Goal: Task Accomplishment & Management: Use online tool/utility

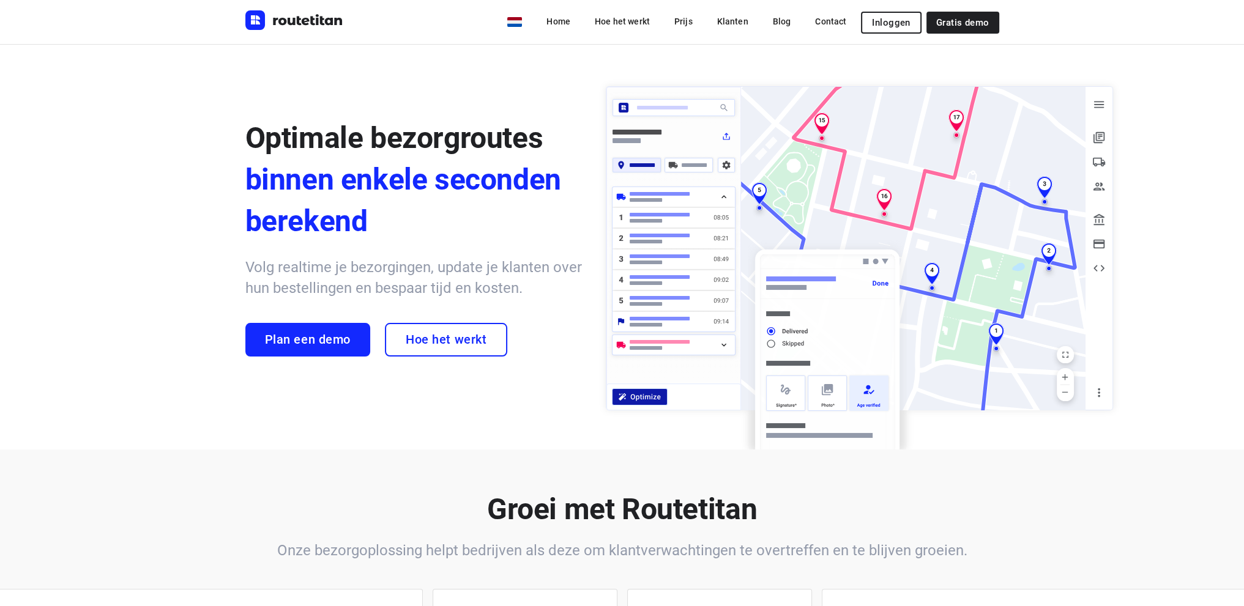
click at [891, 23] on span "Inloggen" at bounding box center [891, 23] width 38 height 10
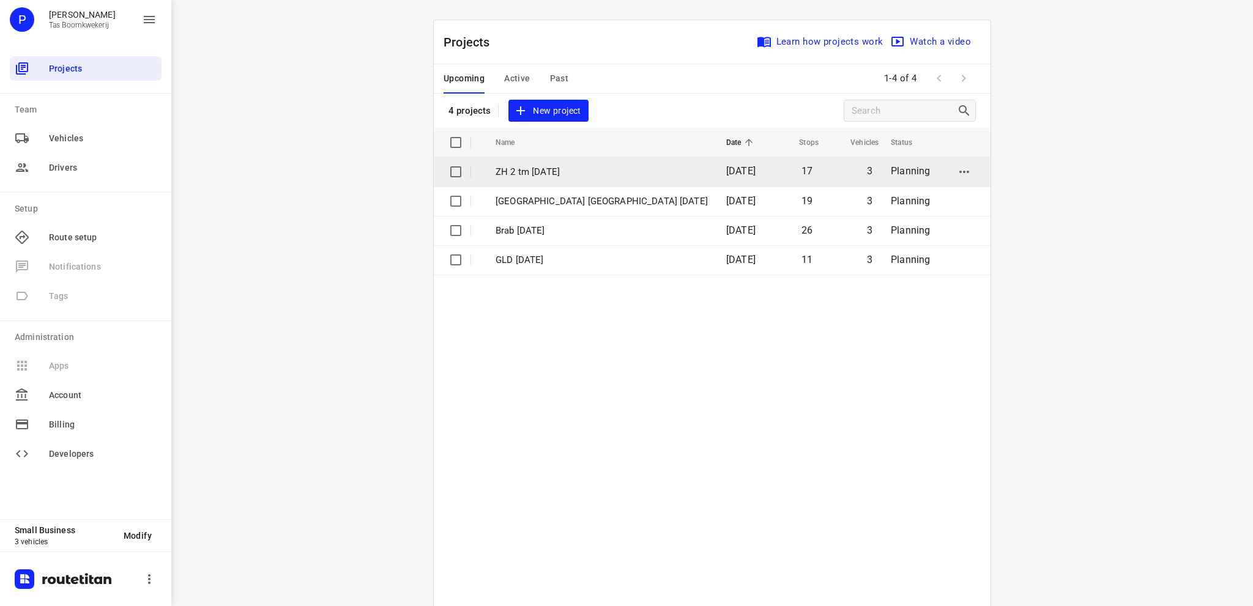
click at [553, 168] on p "ZH 2 tm 6 sept" at bounding box center [601, 172] width 212 height 14
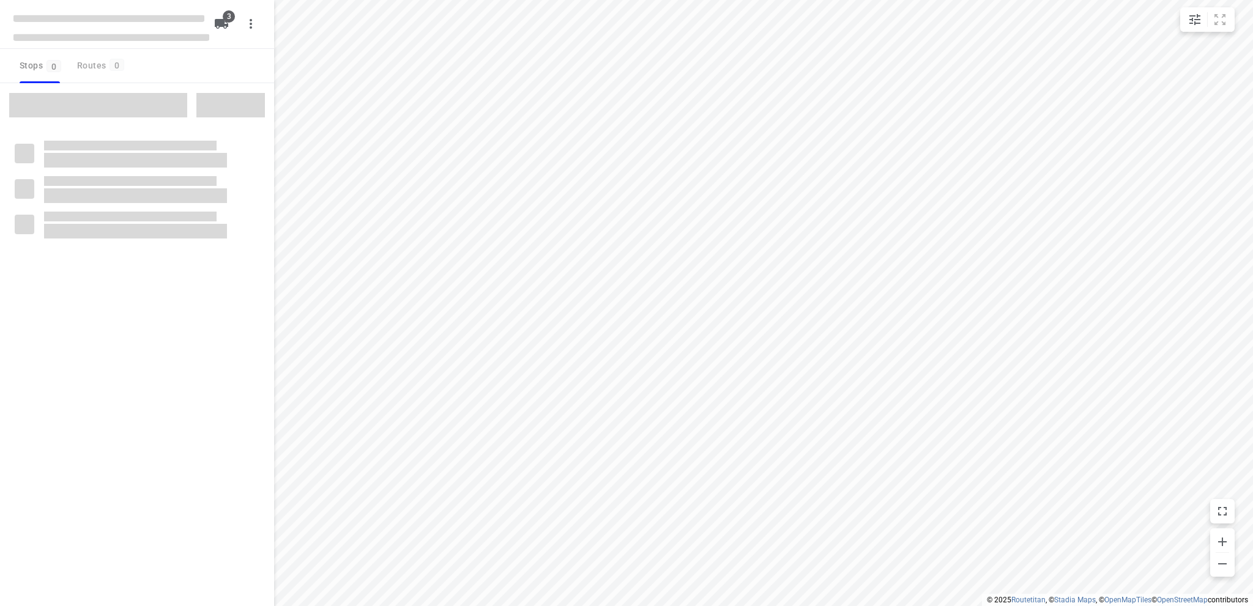
type input "distance"
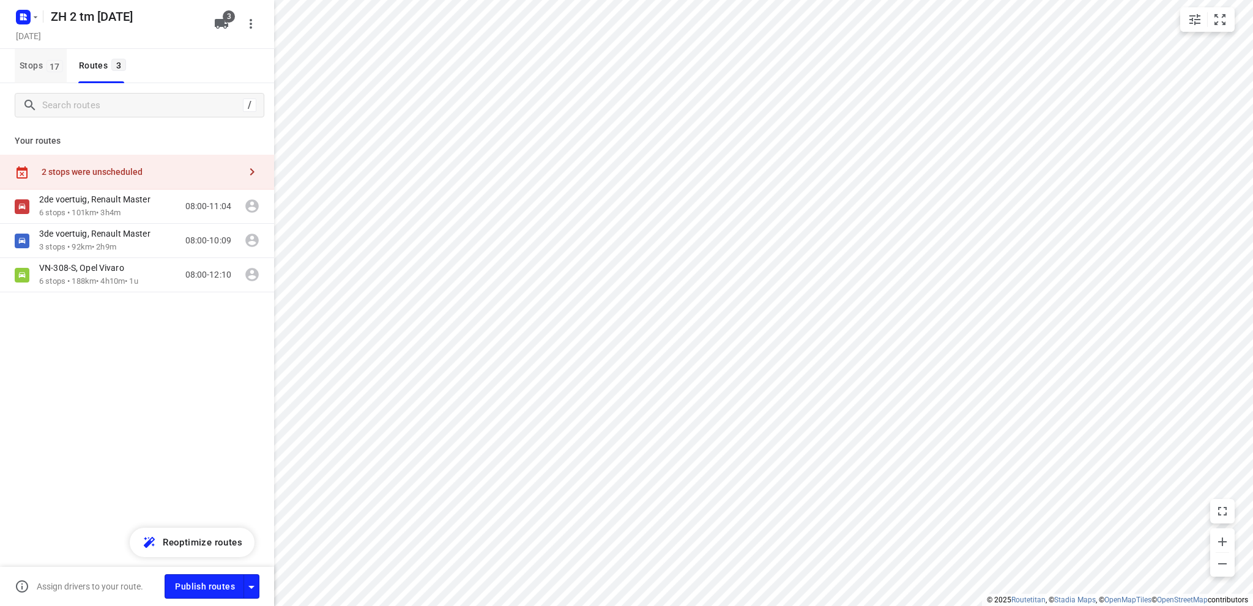
click at [27, 63] on span "Stops 17" at bounding box center [43, 65] width 47 height 15
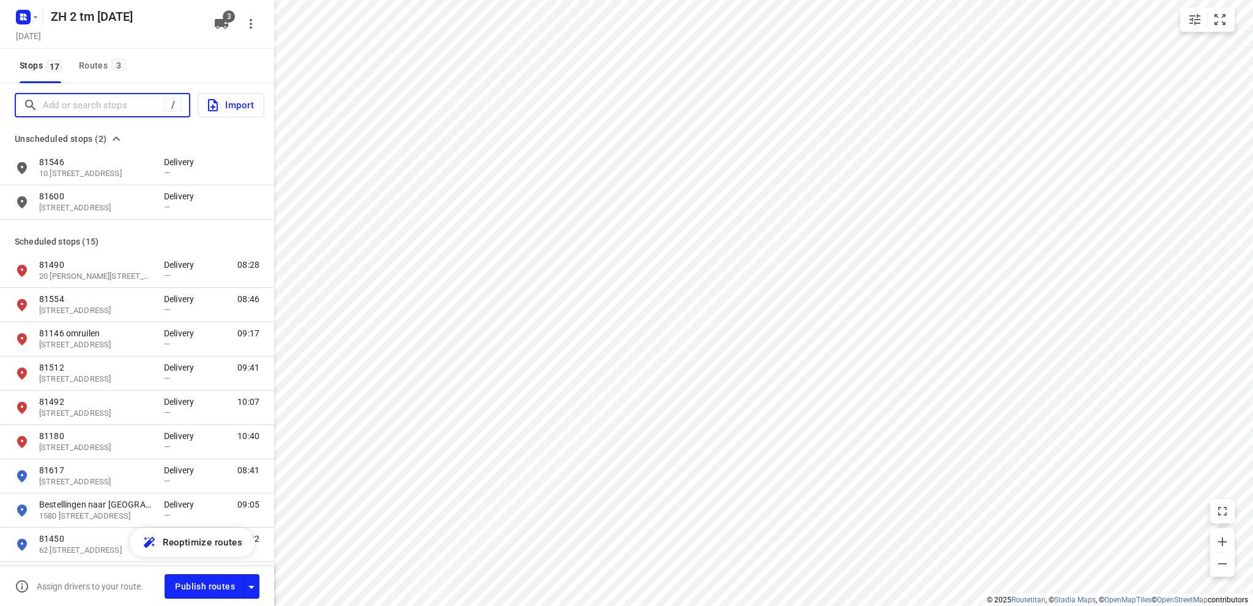
click at [69, 106] on input "Add or search stops" at bounding box center [104, 105] width 122 height 19
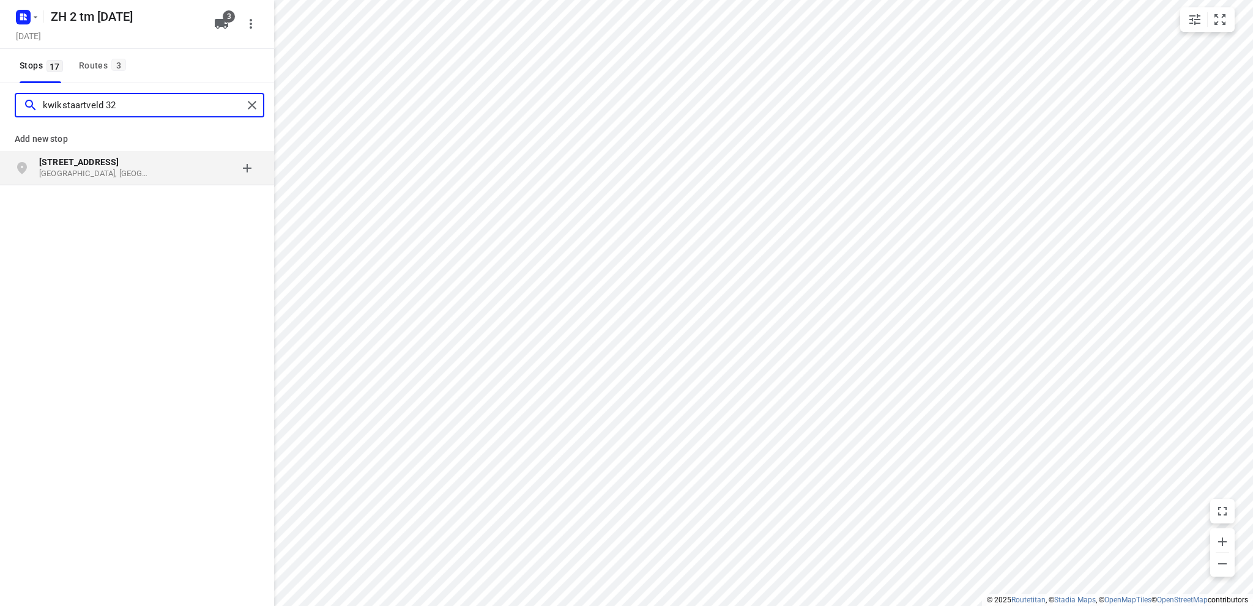
type input "kwikstaartveld 32"
click at [86, 168] on p "Zoetermeer, Nederland" at bounding box center [95, 174] width 113 height 12
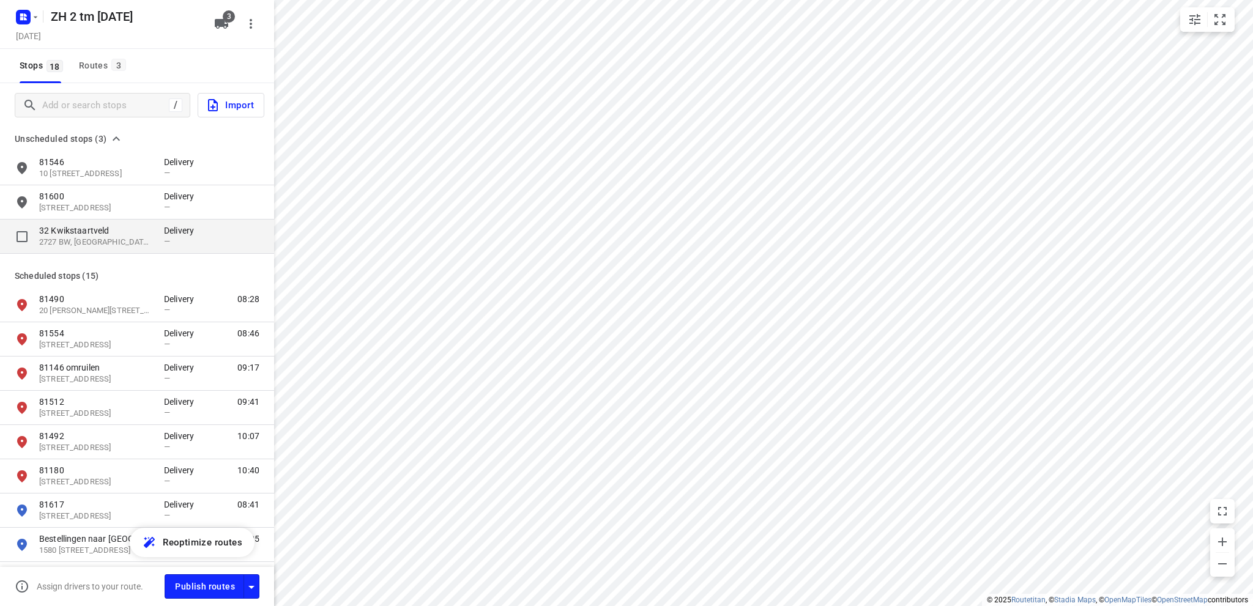
click at [78, 229] on p "32 Kwikstaartveld" at bounding box center [95, 230] width 113 height 12
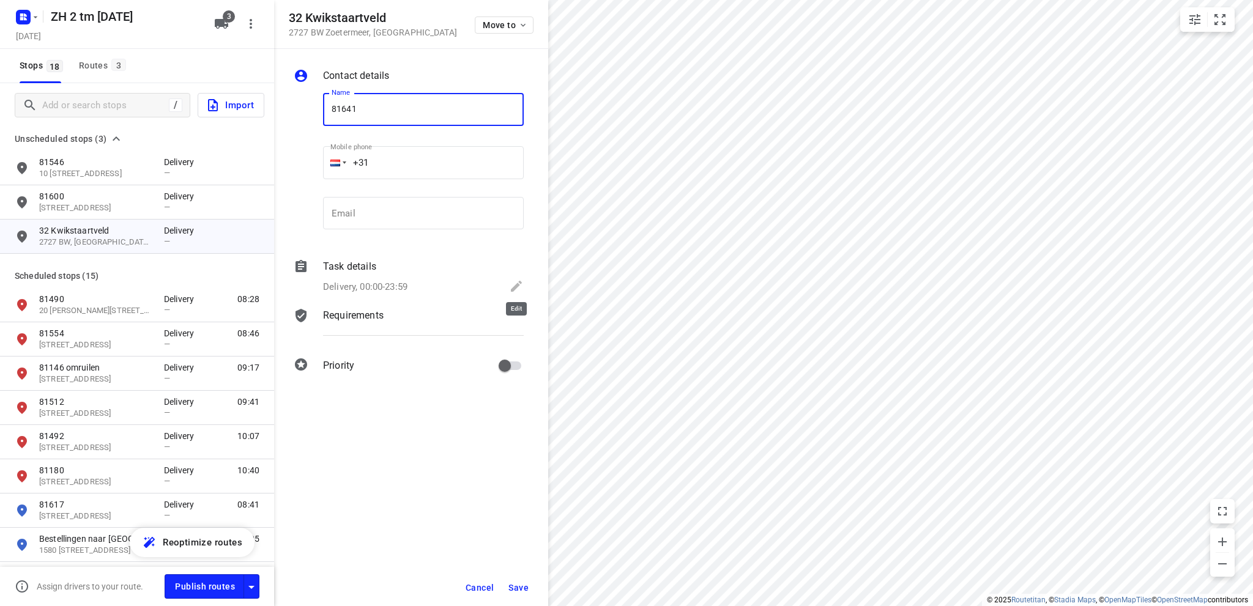
type input "81641"
click at [516, 285] on icon at bounding box center [516, 286] width 11 height 11
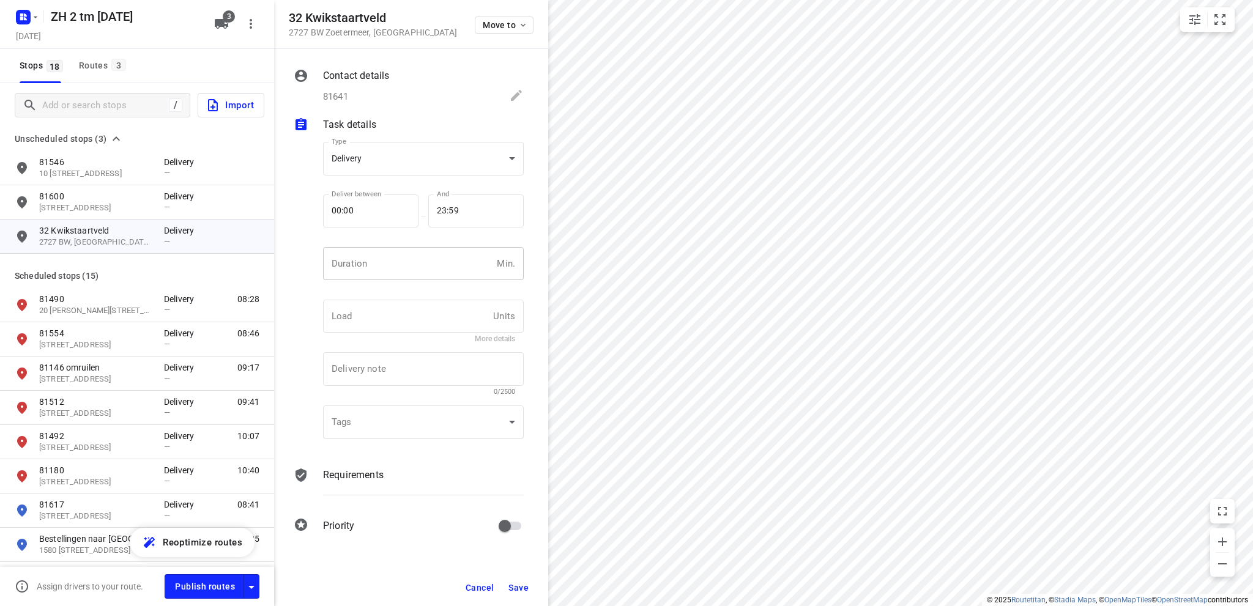
click at [371, 266] on input "number" at bounding box center [407, 263] width 169 height 33
type input "10"
click at [521, 588] on span "Save" at bounding box center [518, 588] width 20 height 10
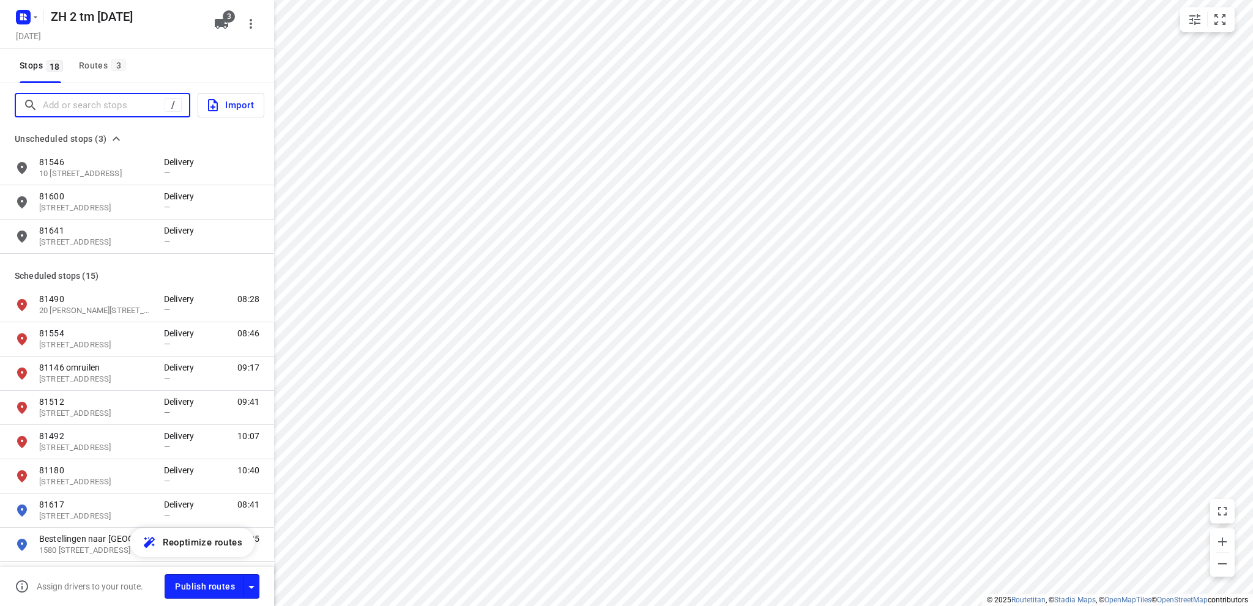
click at [87, 106] on input "Add or search stops" at bounding box center [104, 105] width 122 height 19
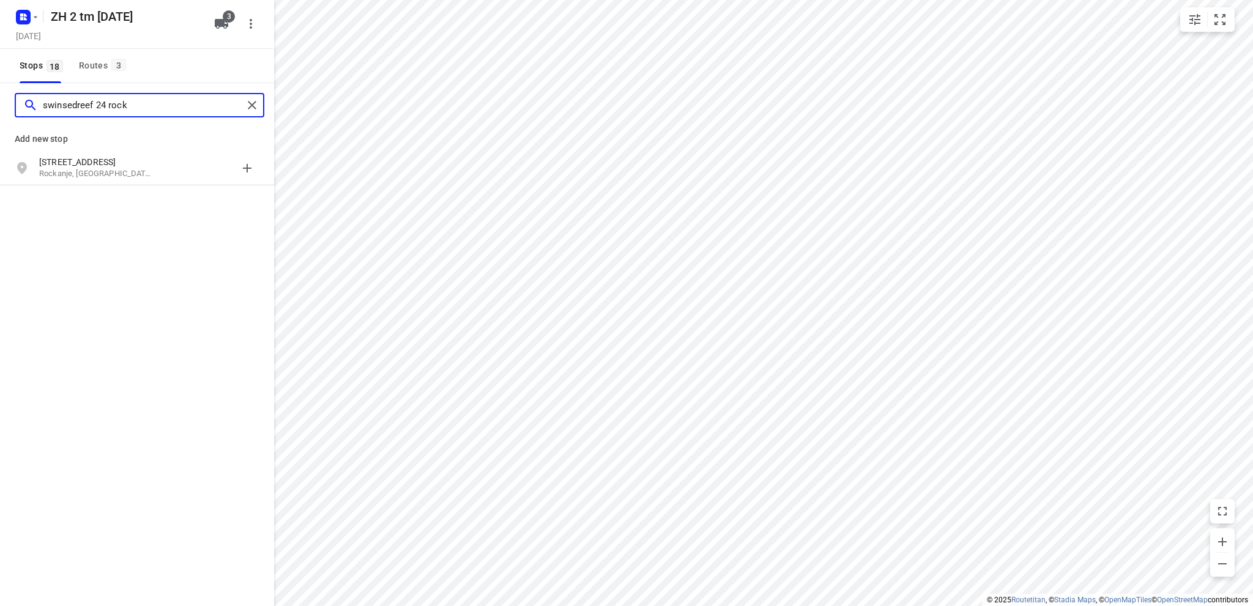
type input "swinsedreef 24 rock"
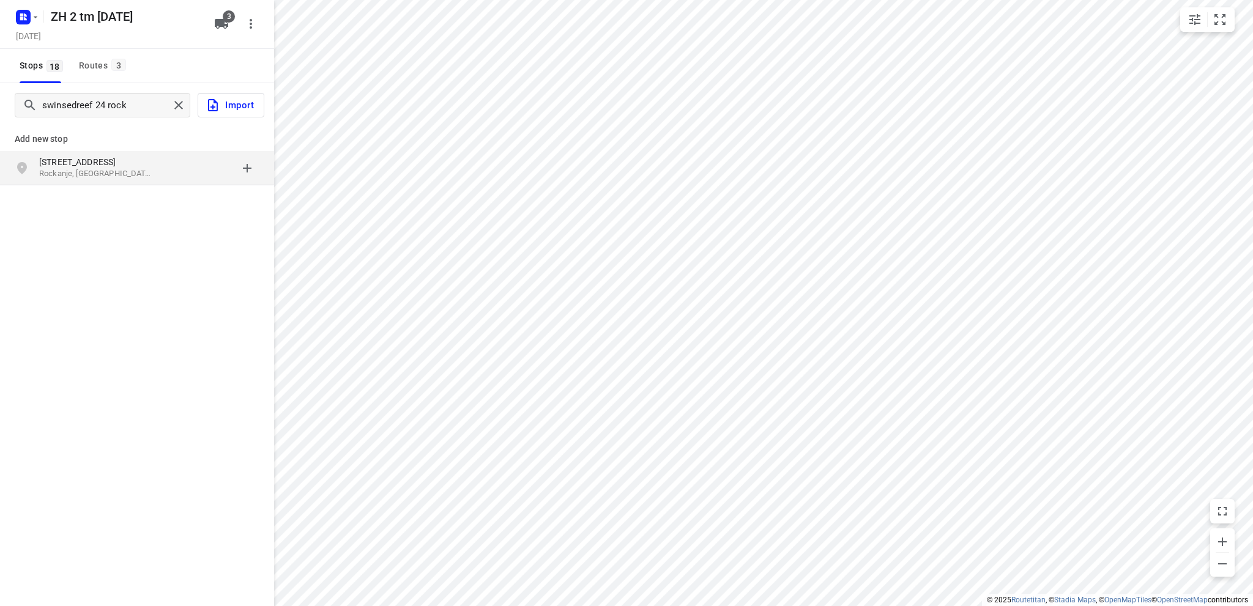
click at [69, 166] on p "Swinsedreef 24" at bounding box center [95, 162] width 113 height 12
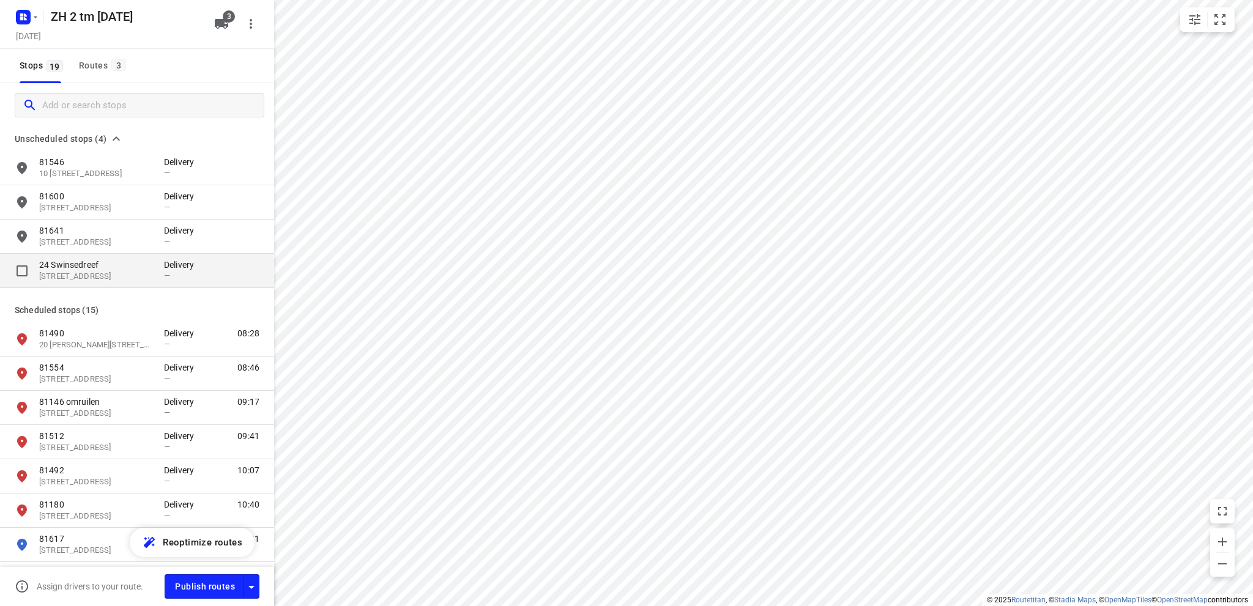
click at [73, 267] on p "24 Swinsedreef" at bounding box center [95, 265] width 113 height 12
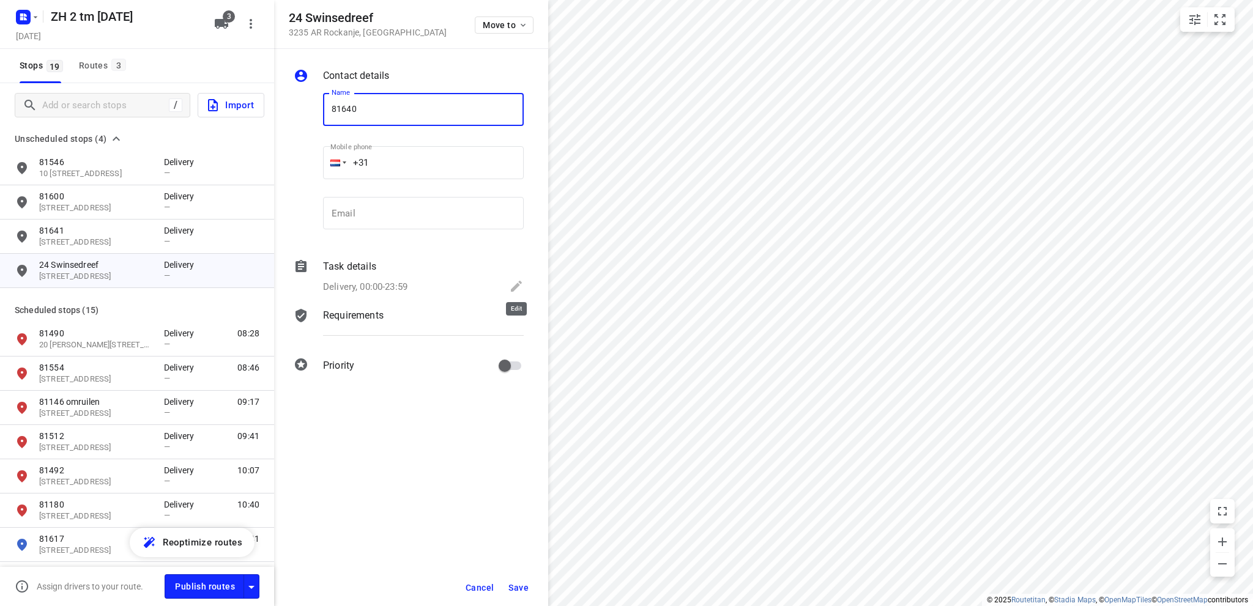
type input "81640"
click at [514, 285] on icon at bounding box center [516, 286] width 15 height 15
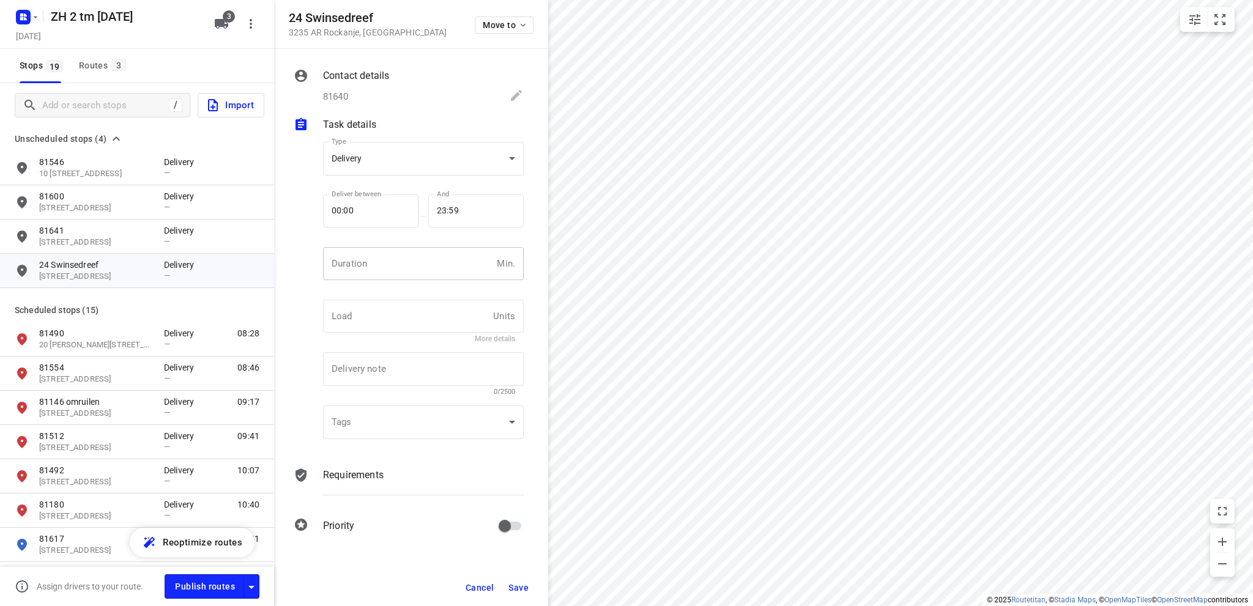
click at [355, 271] on input "number" at bounding box center [407, 263] width 169 height 33
type input "10"
click at [524, 585] on span "Save" at bounding box center [518, 588] width 20 height 10
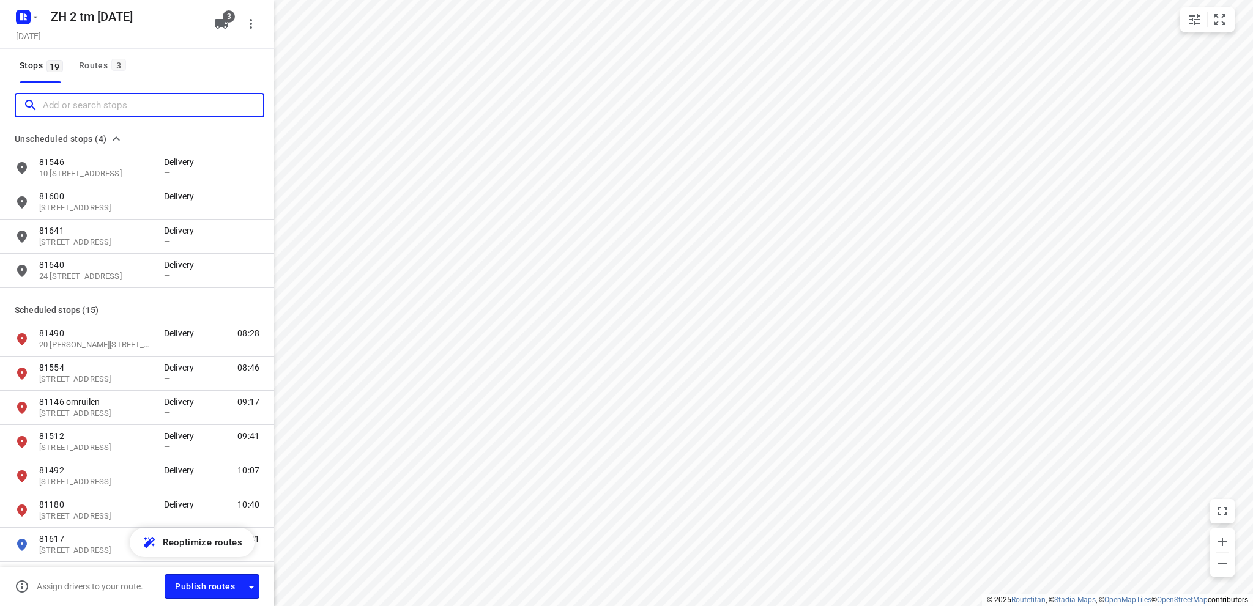
click at [80, 107] on input "Add or search stops" at bounding box center [153, 105] width 220 height 19
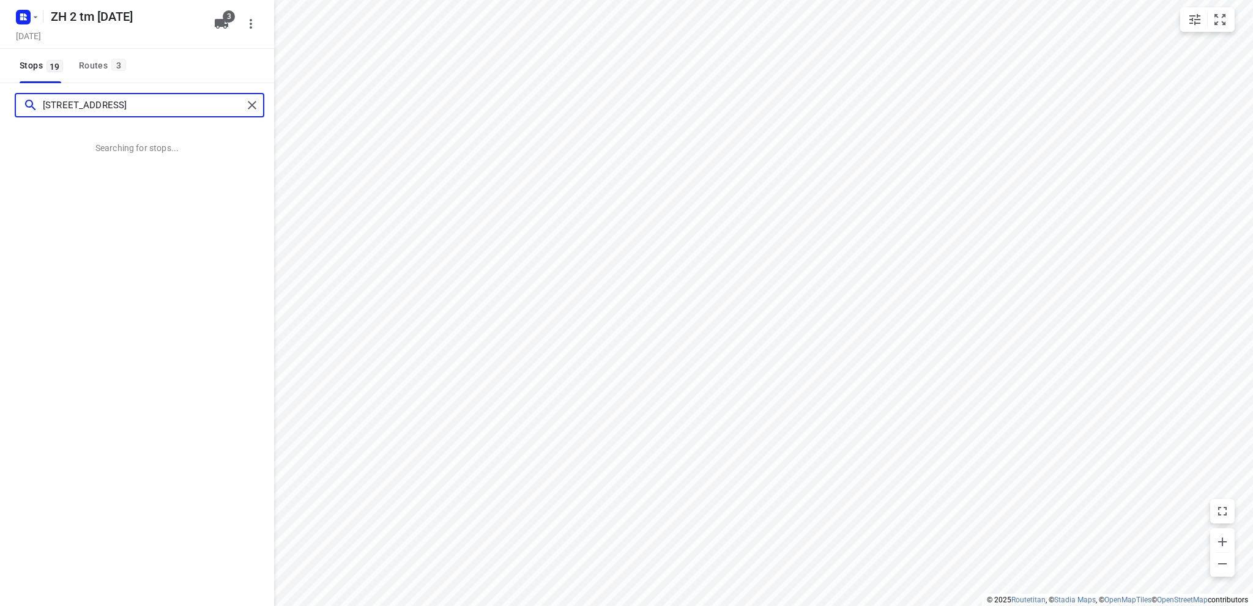
click at [118, 105] on input "middenstraat 22 aslied" at bounding box center [143, 105] width 200 height 19
type input "middenstraat 22 slied"
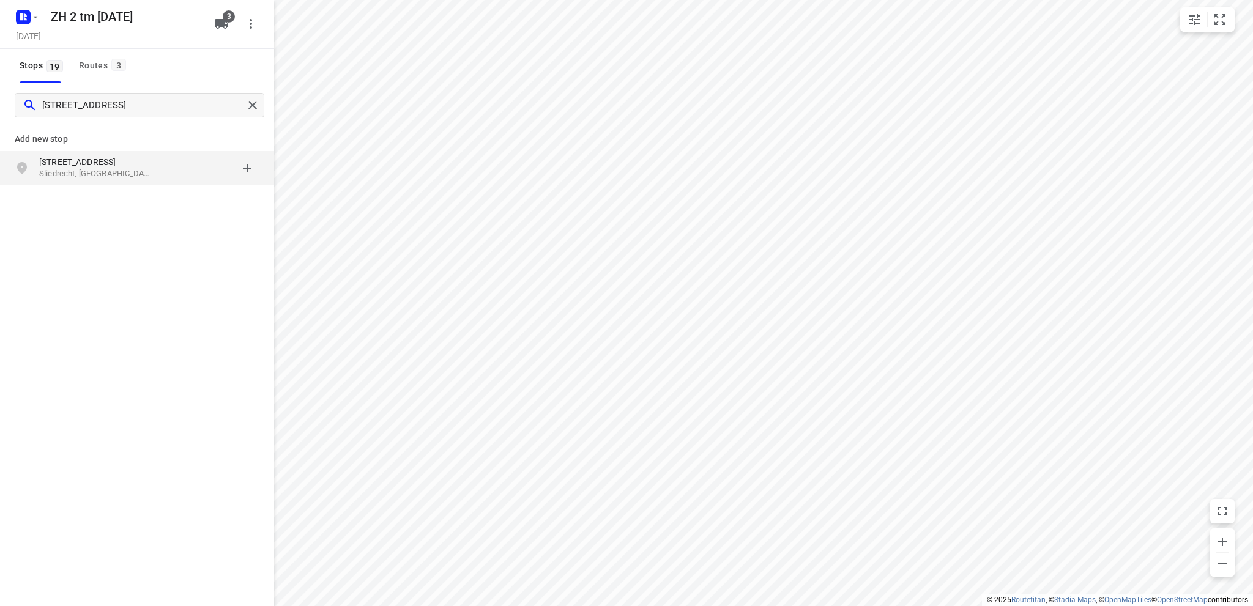
click at [105, 169] on p "Sliedrecht, Nederland" at bounding box center [95, 174] width 113 height 12
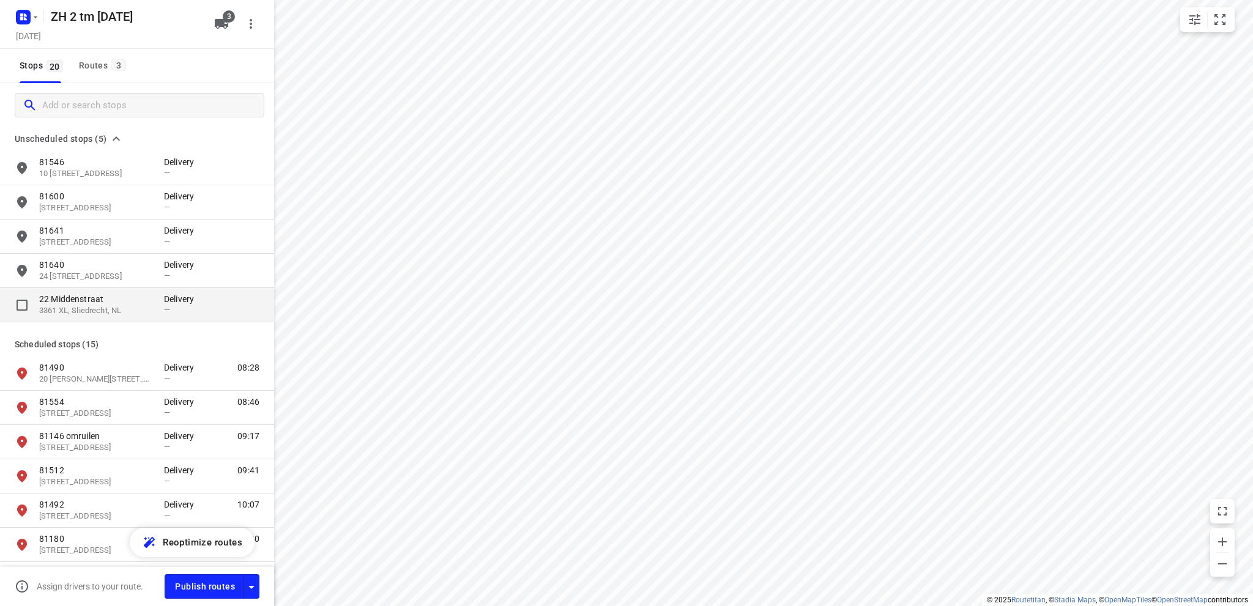
click at [103, 299] on p "22 Middenstraat" at bounding box center [95, 299] width 113 height 12
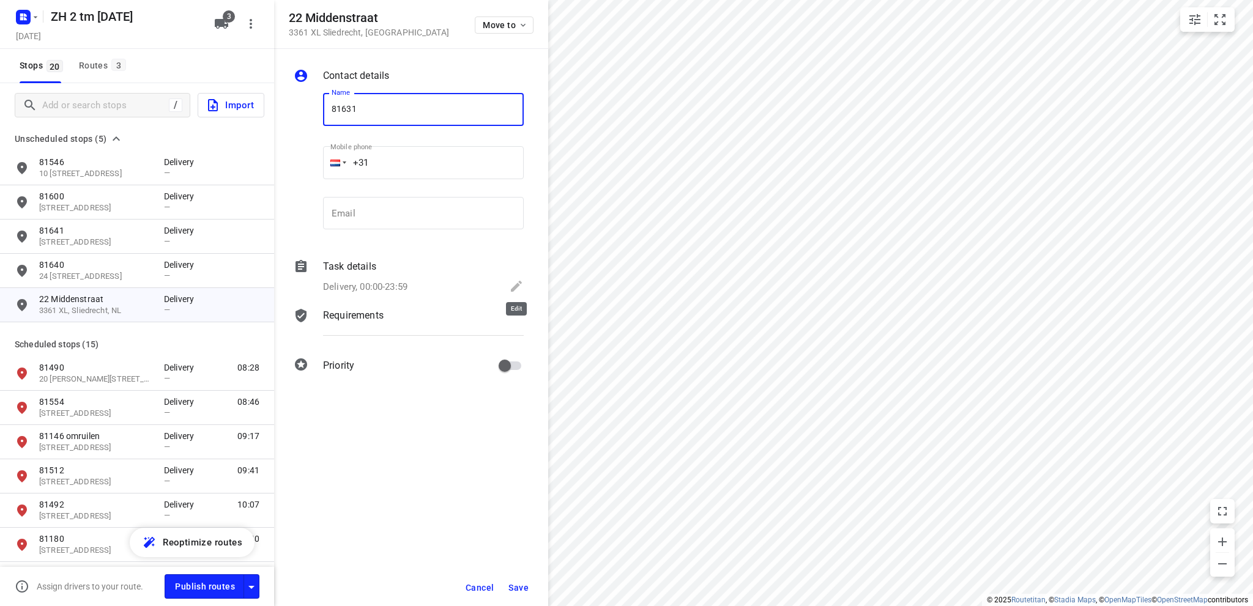
type input "81631"
click at [517, 281] on icon at bounding box center [516, 286] width 15 height 15
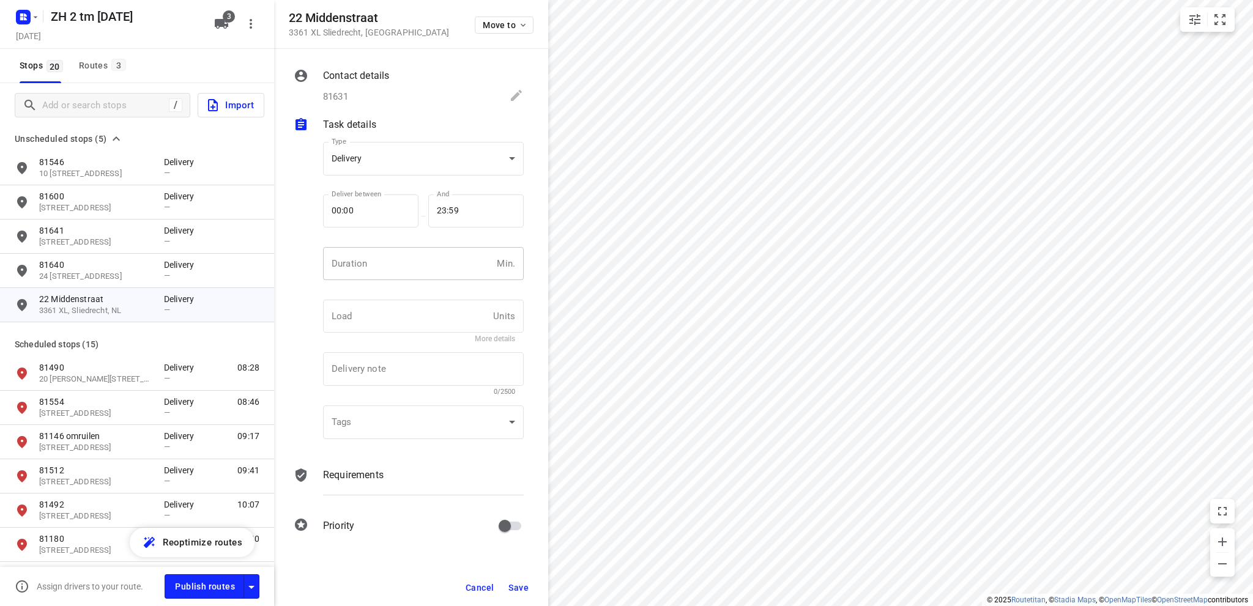
click at [360, 261] on input "number" at bounding box center [407, 263] width 169 height 33
type input "10"
click at [514, 584] on span "Save" at bounding box center [518, 588] width 20 height 10
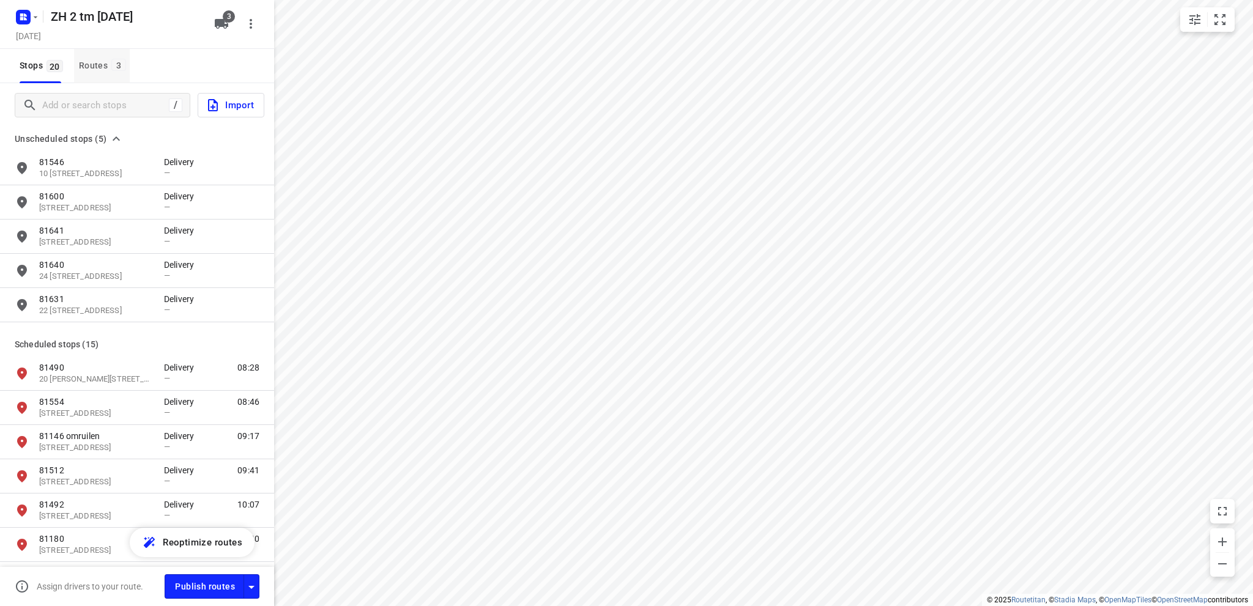
click at [97, 63] on div "Routes 3" at bounding box center [104, 65] width 51 height 15
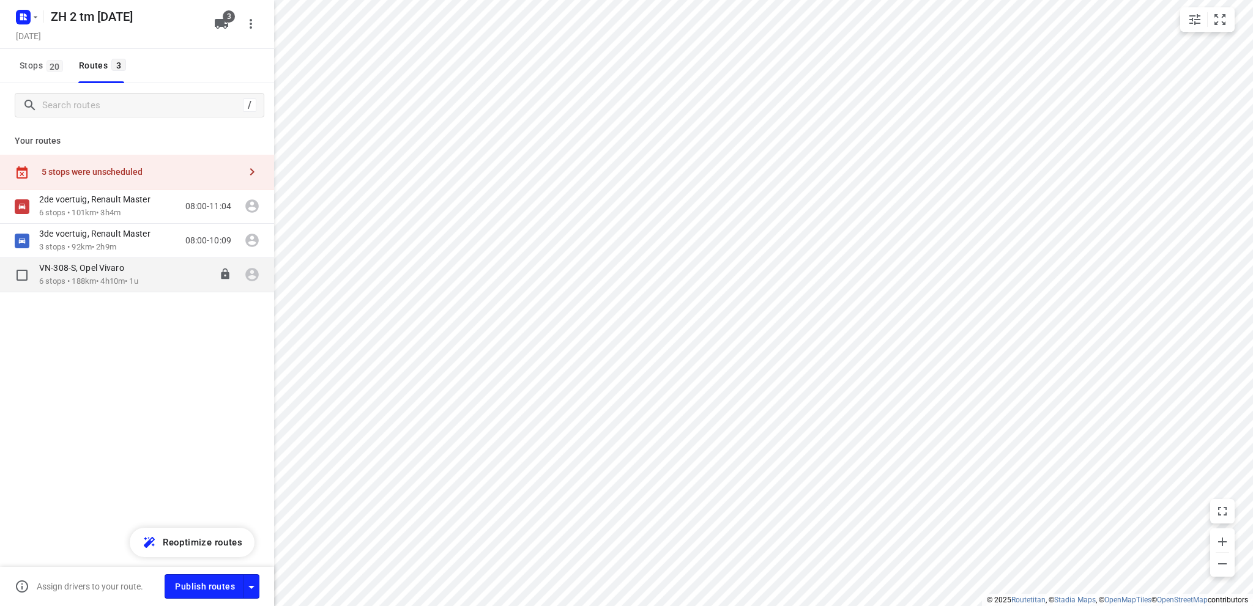
click at [80, 276] on p "6 stops • 188km • 4h10m • 1u" at bounding box center [88, 282] width 99 height 12
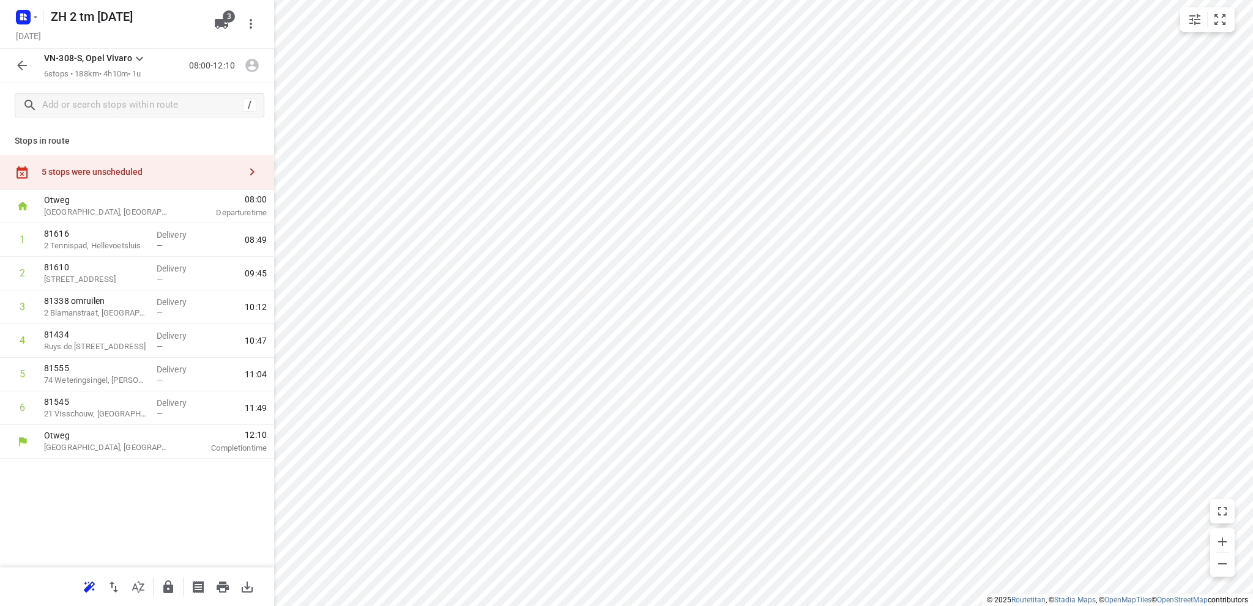
click at [97, 176] on div "5 stops were unscheduled" at bounding box center [141, 172] width 198 height 10
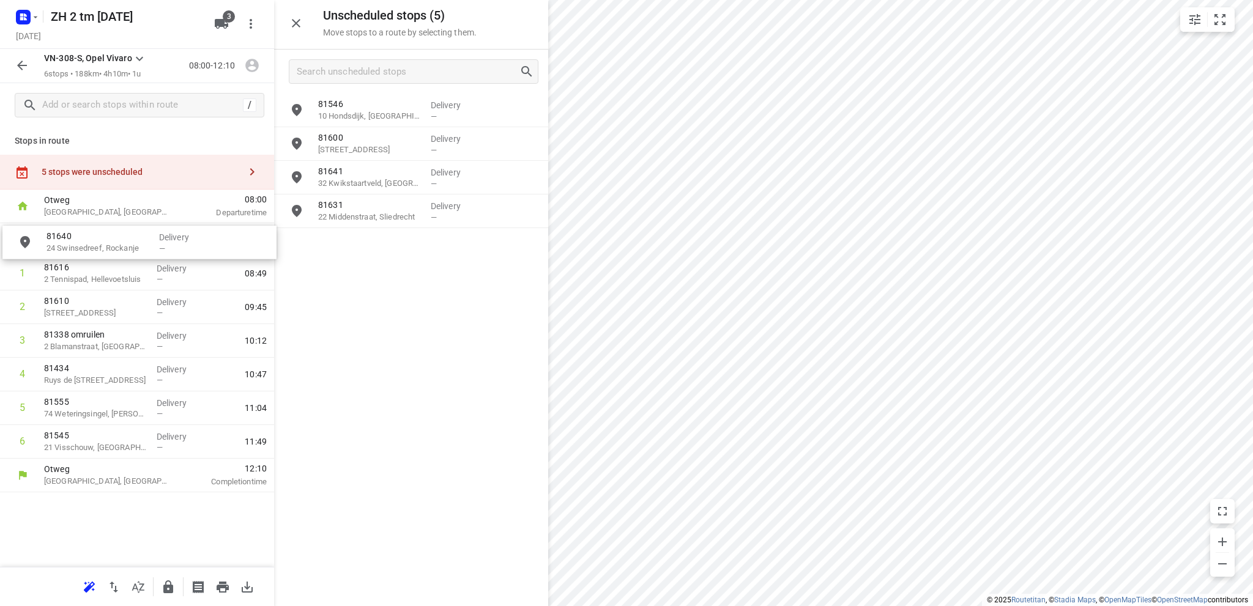
drag, startPoint x: 363, startPoint y: 215, endPoint x: 86, endPoint y: 247, distance: 278.9
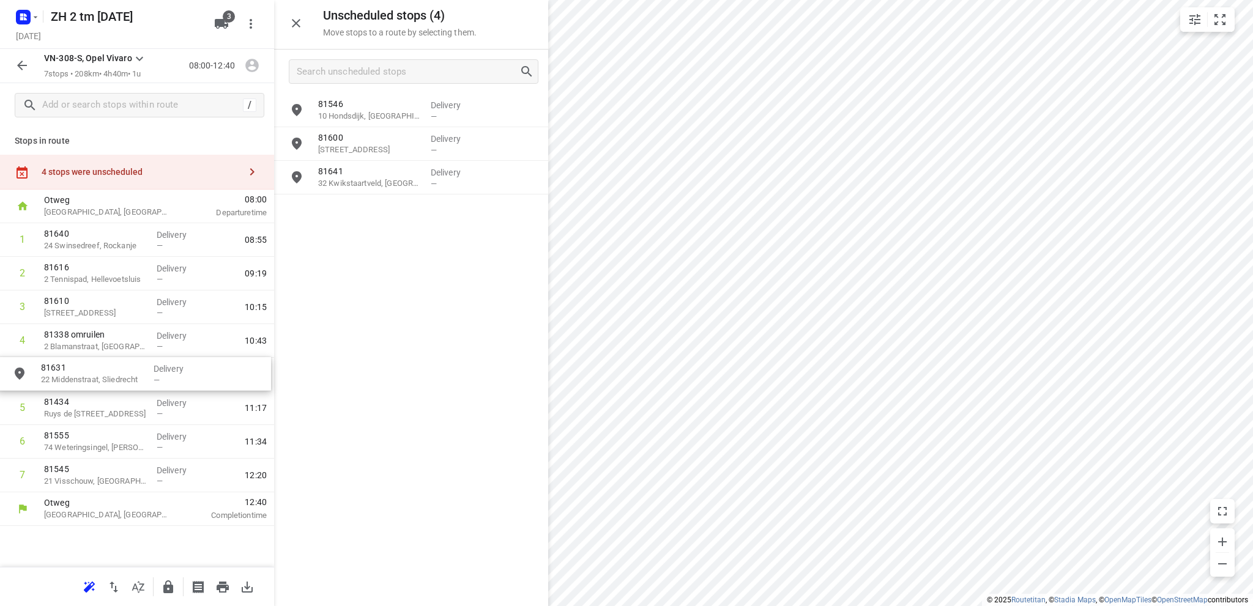
drag, startPoint x: 395, startPoint y: 217, endPoint x: 114, endPoint y: 380, distance: 324.8
click at [91, 582] on icon "button" at bounding box center [89, 587] width 11 height 10
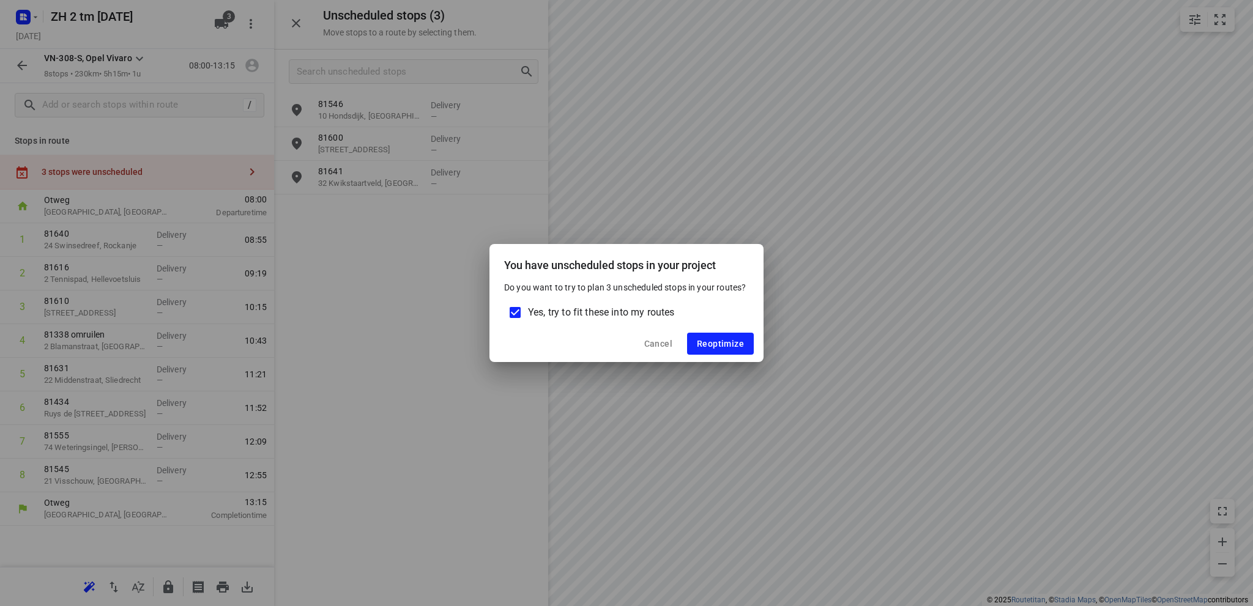
click at [516, 312] on input "Yes, try to fit these into my routes" at bounding box center [515, 313] width 26 height 26
checkbox input "false"
click at [710, 339] on span "Reoptimize" at bounding box center [720, 344] width 47 height 10
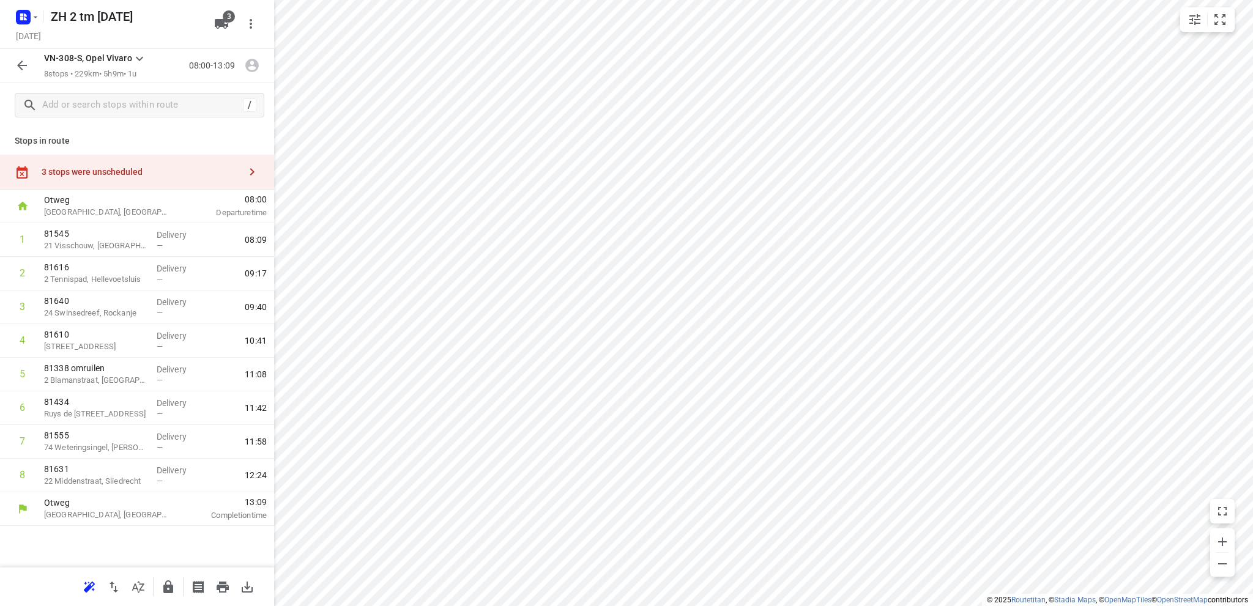
click at [109, 169] on div "3 stops were unscheduled" at bounding box center [141, 172] width 198 height 10
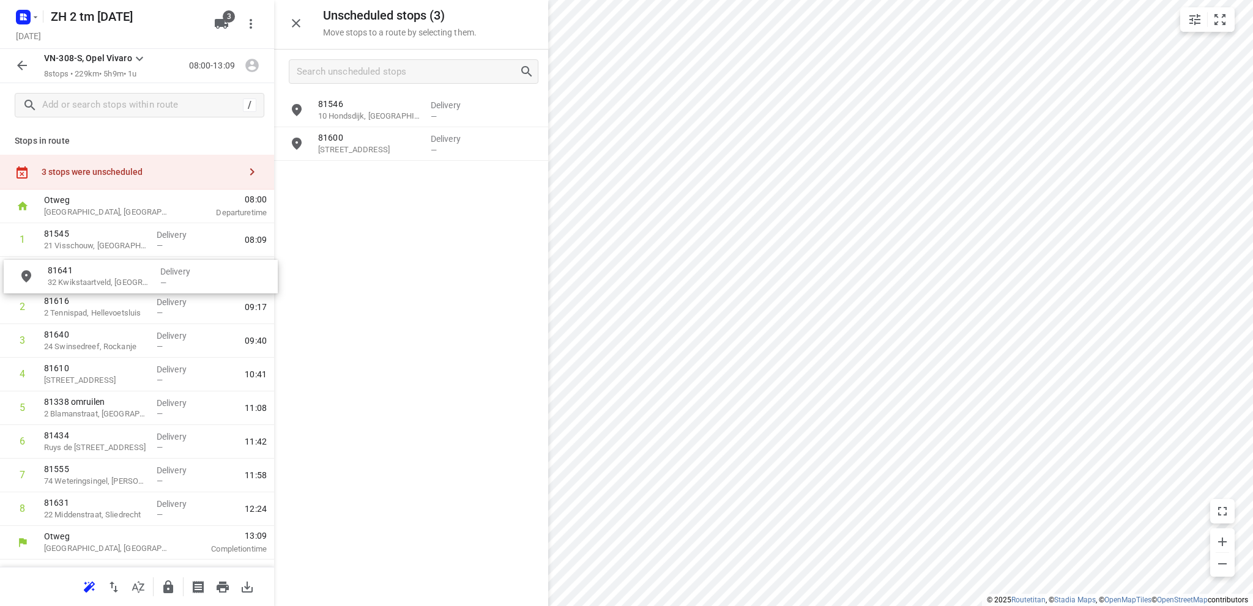
drag, startPoint x: 374, startPoint y: 184, endPoint x: 100, endPoint y: 283, distance: 291.8
click at [221, 585] on icon "button" at bounding box center [223, 587] width 12 height 11
